Goal: Task Accomplishment & Management: Use online tool/utility

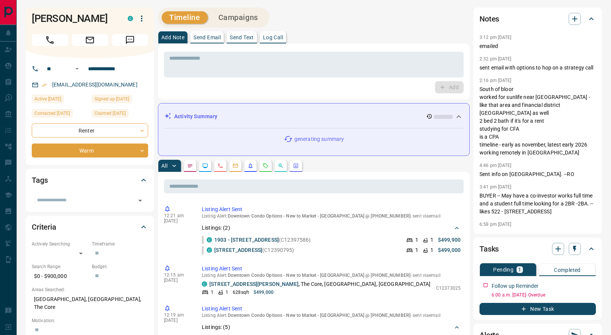
click at [127, 85] on div "[EMAIL_ADDRESS][DOMAIN_NAME]" at bounding box center [90, 85] width 116 height 12
drag, startPoint x: 117, startPoint y: 85, endPoint x: 53, endPoint y: 87, distance: 64.6
click at [53, 87] on div "[EMAIL_ADDRESS][DOMAIN_NAME]" at bounding box center [90, 85] width 116 height 12
copy link "[EMAIL_ADDRESS][DOMAIN_NAME]"
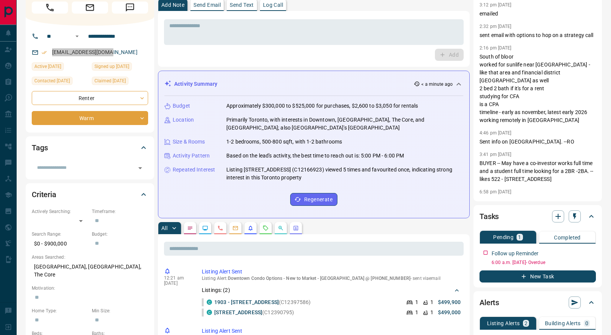
scroll to position [33, 0]
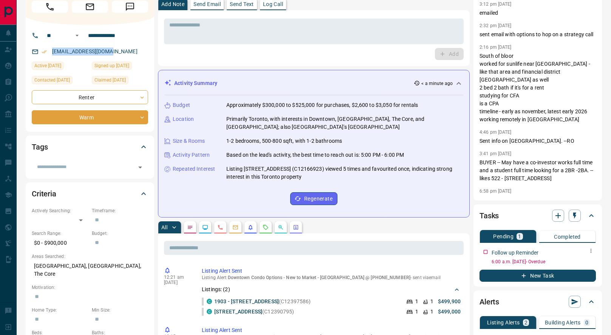
click at [589, 254] on button "button" at bounding box center [591, 251] width 10 height 10
click at [579, 265] on li "Edit" at bounding box center [578, 265] width 33 height 11
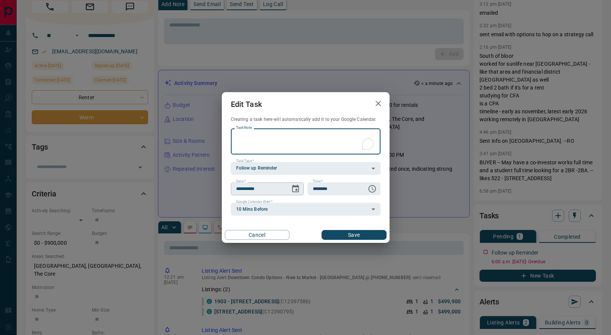
click at [300, 187] on button "Choose date, selected date is Sep 16, 2025" at bounding box center [295, 188] width 15 height 15
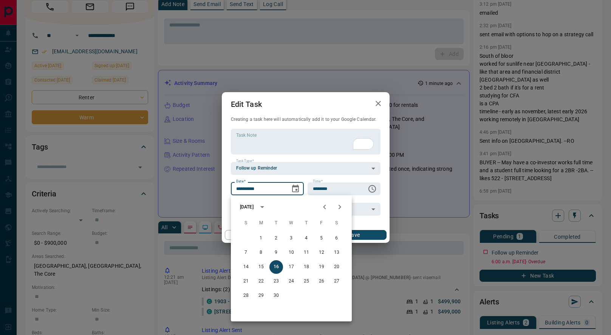
click at [379, 104] on icon "button" at bounding box center [378, 103] width 9 height 9
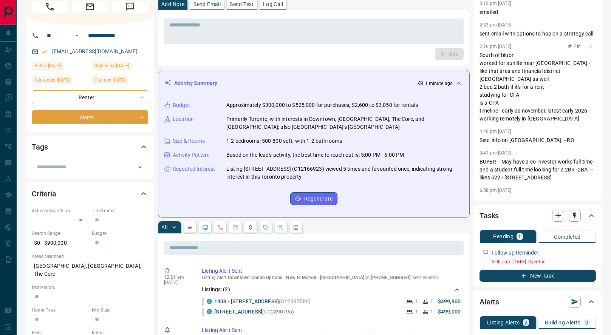
scroll to position [0, 0]
click at [279, 36] on textarea at bounding box center [313, 31] width 289 height 19
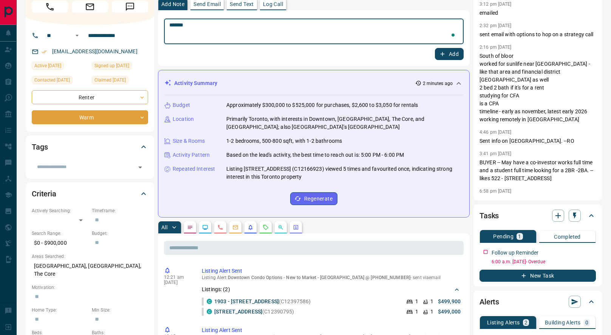
type textarea "*******"
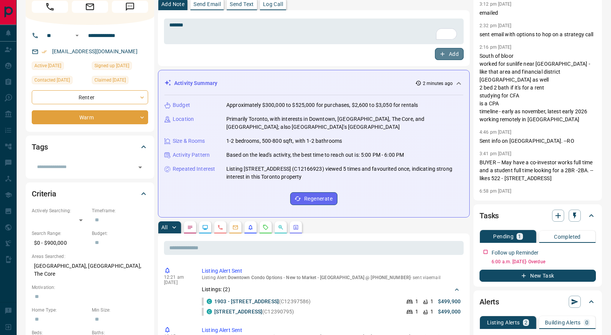
click at [444, 59] on button "Add" at bounding box center [449, 54] width 29 height 12
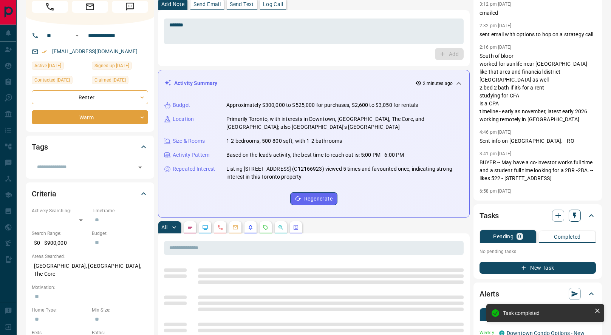
click at [576, 218] on icon "button" at bounding box center [575, 216] width 8 height 8
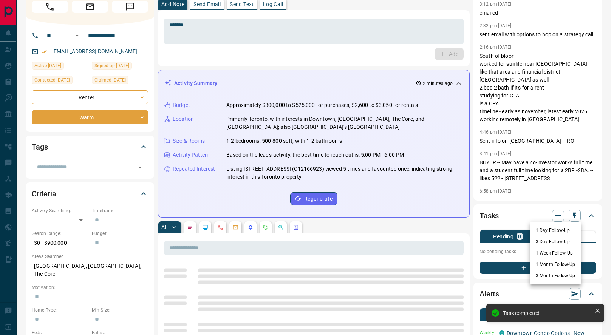
click at [552, 251] on li "1 Week Follow-Up" at bounding box center [555, 253] width 51 height 11
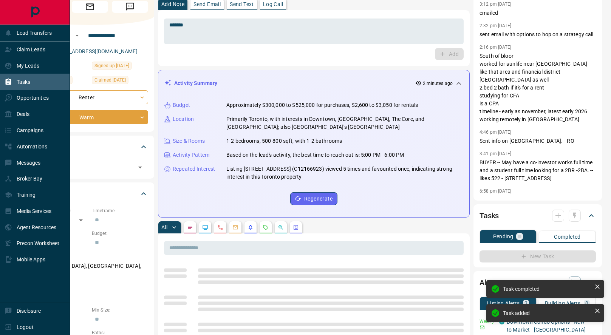
click at [9, 80] on icon at bounding box center [9, 81] width 6 height 6
